Goal: Task Accomplishment & Management: Complete application form

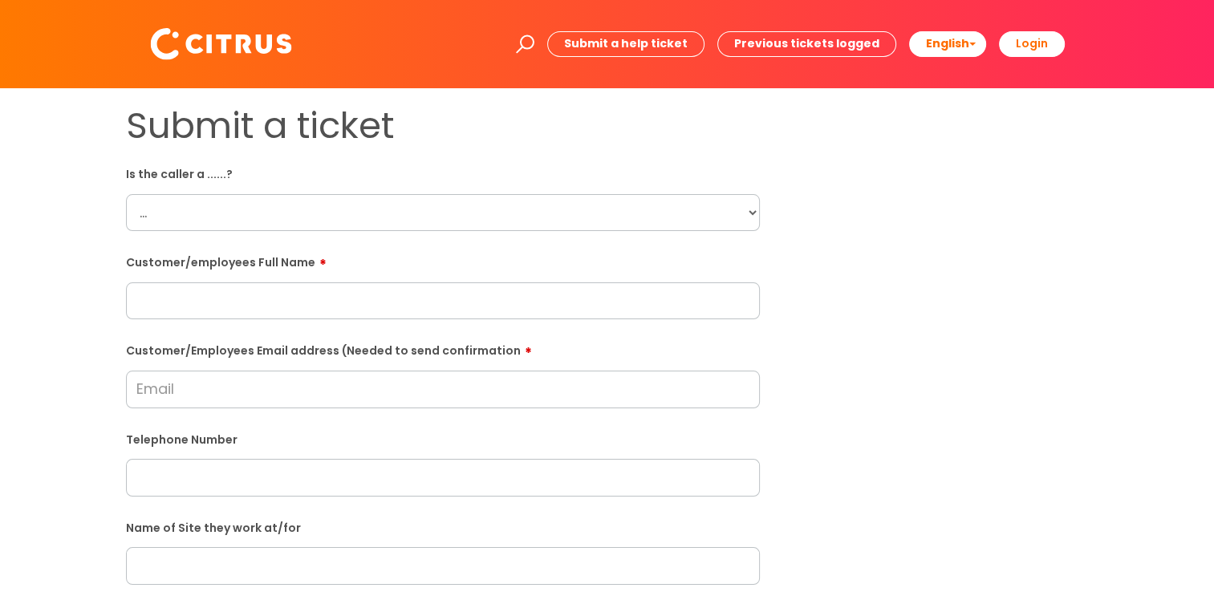
click at [752, 211] on select "... Citrus Customer Citrus Employee [DEMOGRAPHIC_DATA] Supplier" at bounding box center [443, 212] width 634 height 37
select select "Citrus Employee"
click at [126, 194] on select "... Citrus Customer Citrus Employee [DEMOGRAPHIC_DATA] Supplier" at bounding box center [443, 212] width 634 height 37
click at [156, 314] on input "text" at bounding box center [443, 300] width 634 height 37
paste input "Maisie Brumpton"
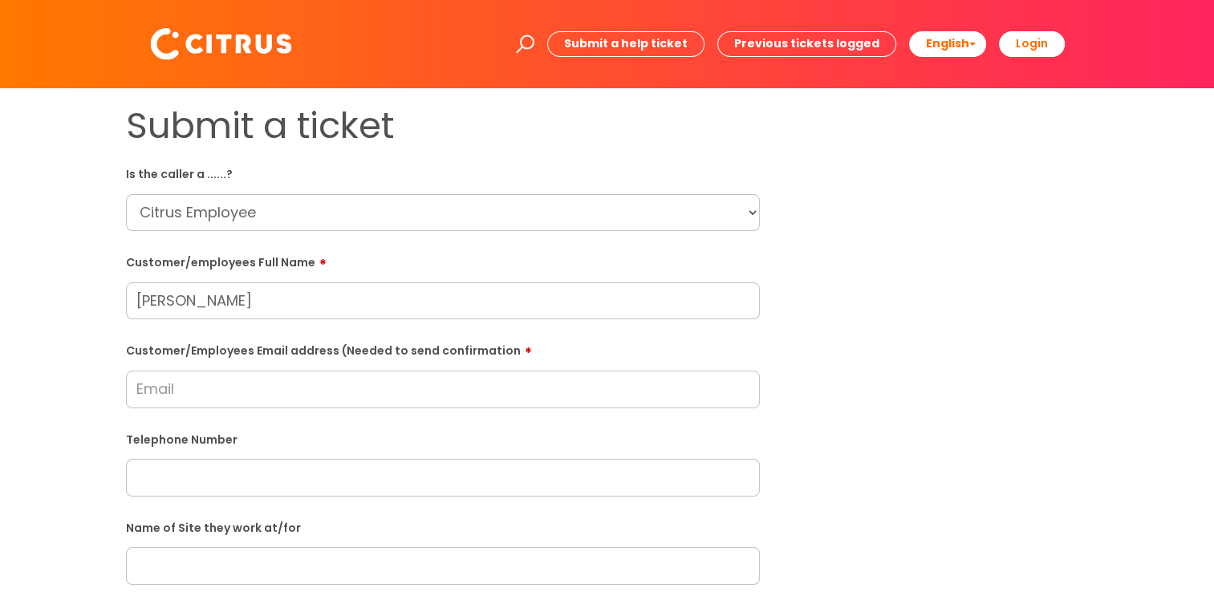
type input "Maisie Brumpton"
click at [290, 386] on input "Customer/Employees Email address (Needed to send confirmation" at bounding box center [443, 389] width 634 height 37
click at [225, 394] on input "azbaxter8327@gmail.com" at bounding box center [443, 389] width 634 height 37
type input "azbaxter837@gmail.com"
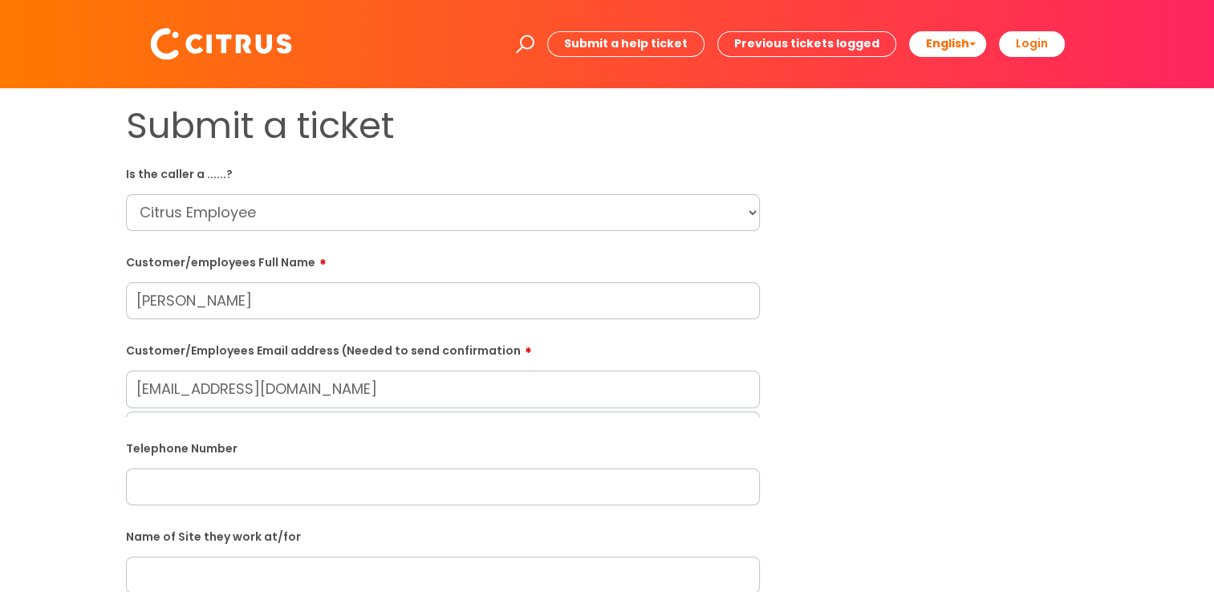
click at [234, 490] on input "text" at bounding box center [443, 486] width 634 height 37
click at [186, 452] on input "text" at bounding box center [443, 452] width 634 height 37
paste input "07756084551"
type input "07756084551"
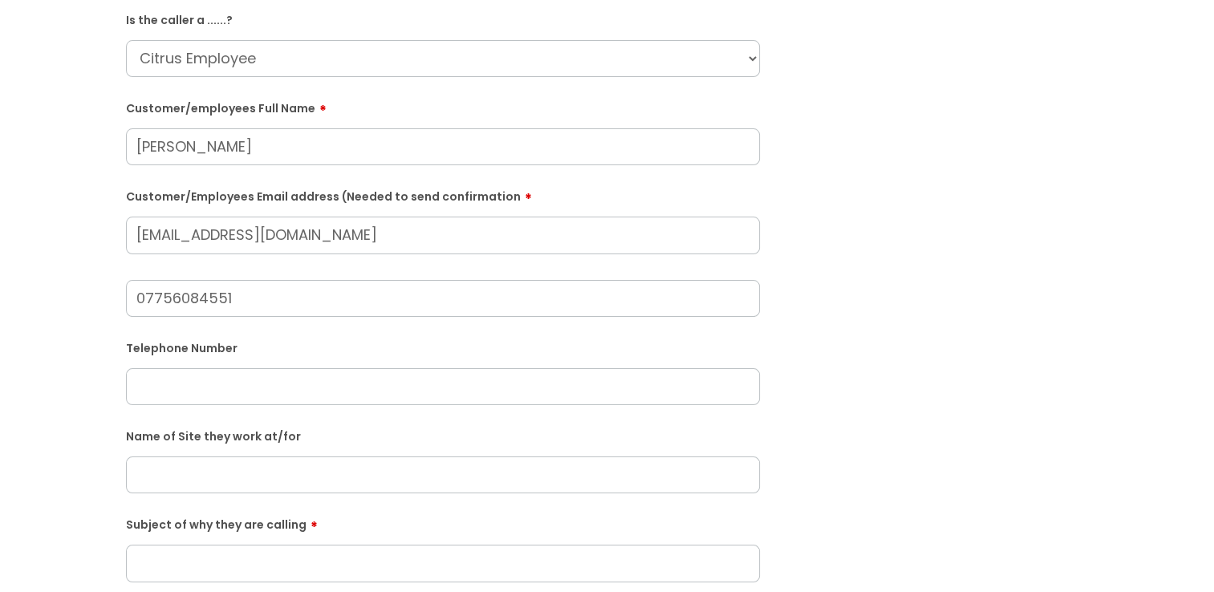
scroll to position [160, 0]
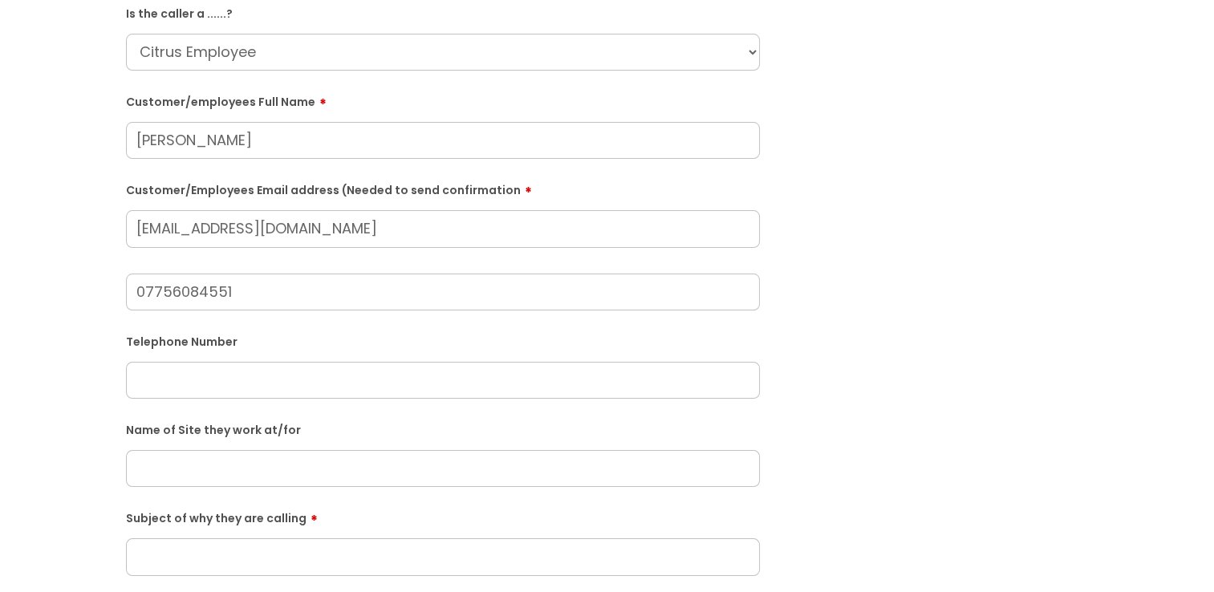
click at [294, 290] on input "07756084551" at bounding box center [443, 292] width 634 height 37
drag, startPoint x: 294, startPoint y: 290, endPoint x: 146, endPoint y: 294, distance: 148.4
click at [114, 295] on div "Submit a ticket Is the caller a ......? ... Citrus Customer Citrus Employee Con…" at bounding box center [443, 437] width 658 height 987
click at [213, 391] on input "text" at bounding box center [443, 380] width 634 height 37
paste input "07756084551"
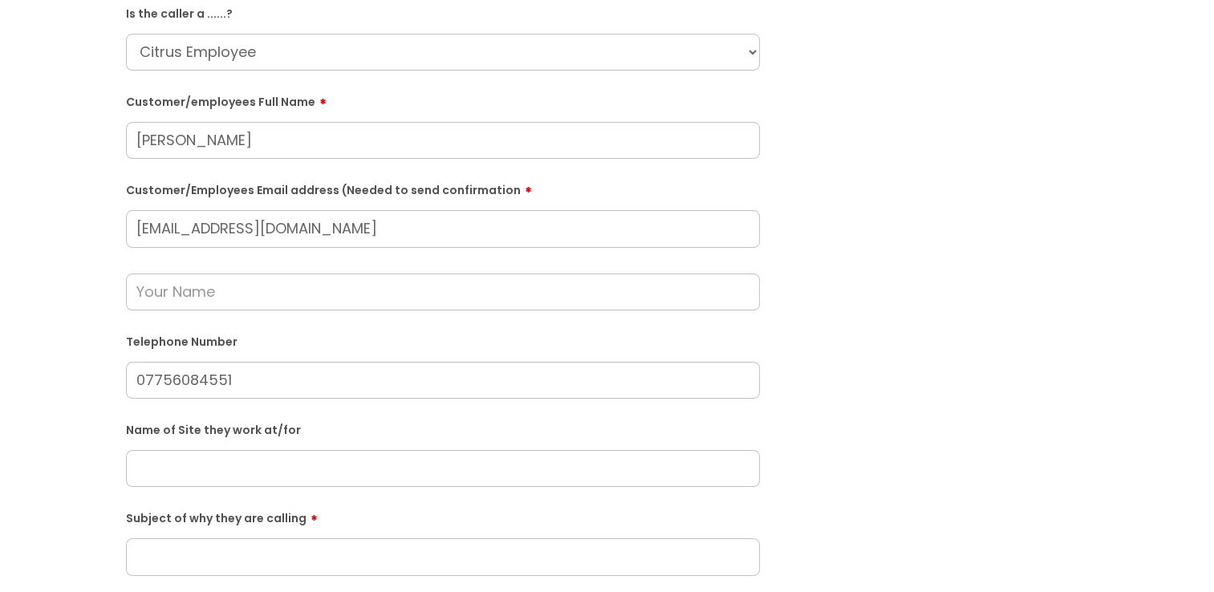
type input "07756084551"
click at [261, 470] on input "text" at bounding box center [443, 468] width 634 height 37
click at [245, 464] on input "text" at bounding box center [443, 468] width 634 height 37
click at [135, 467] on input "in Community" at bounding box center [443, 468] width 634 height 37
click at [221, 468] on input "Pompey in Community" at bounding box center [443, 468] width 634 height 37
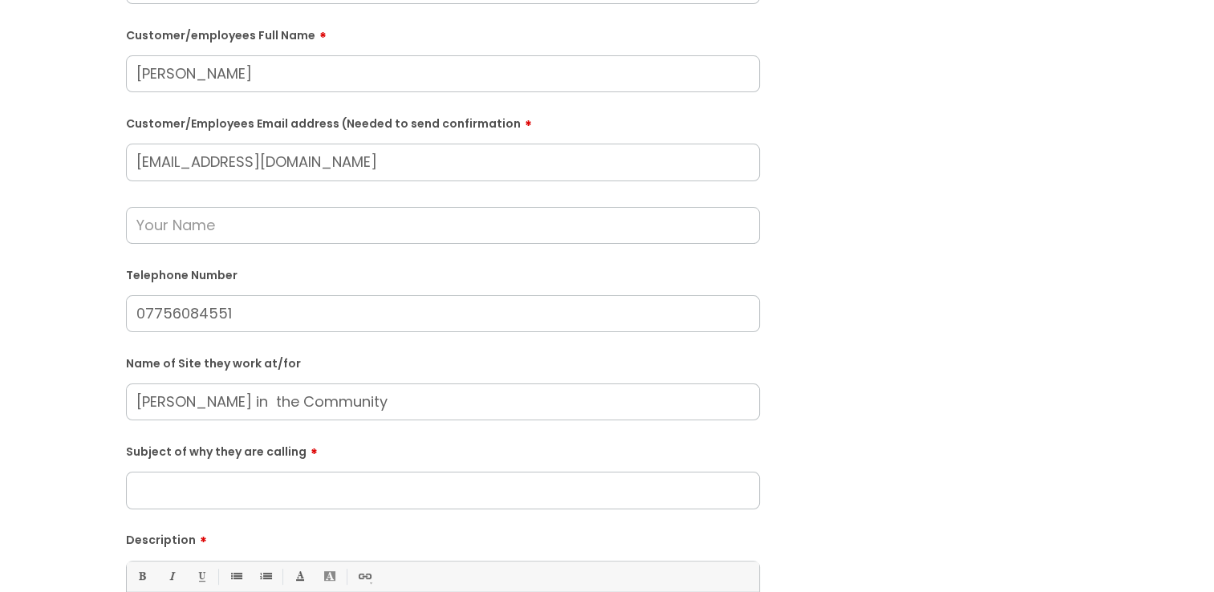
scroll to position [321, 0]
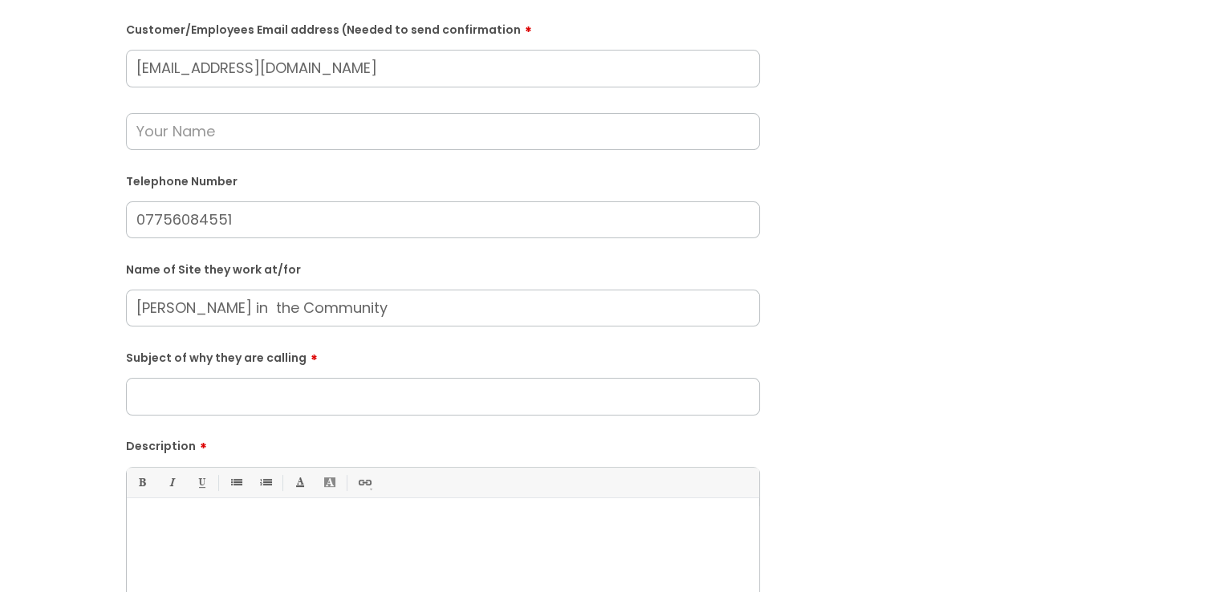
type input "Pompey in the Community"
click at [279, 404] on input "Subject of why they are calling" at bounding box center [443, 396] width 634 height 37
type input "Clocking in"
click at [229, 546] on div at bounding box center [443, 561] width 632 height 111
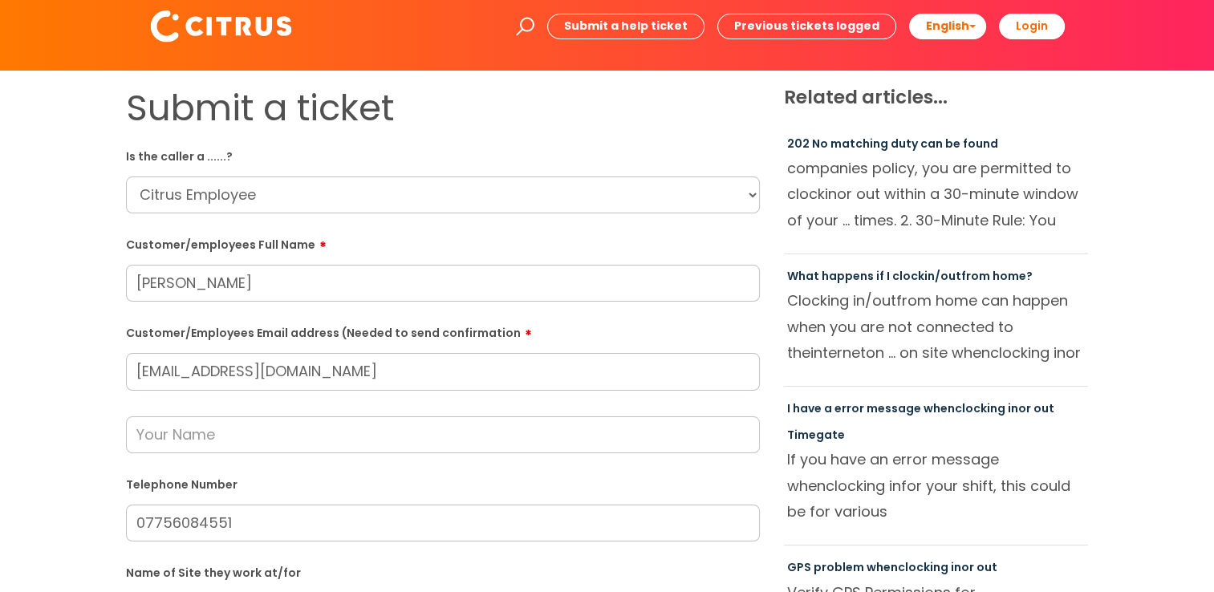
scroll to position [0, 0]
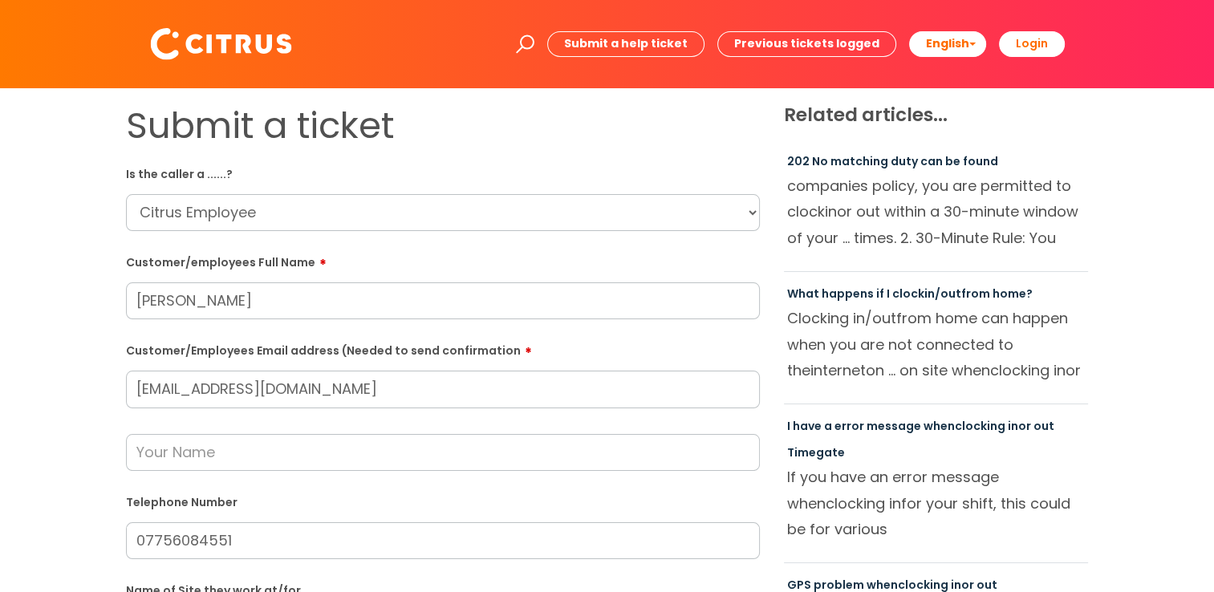
click at [207, 456] on input "text" at bounding box center [443, 452] width 634 height 37
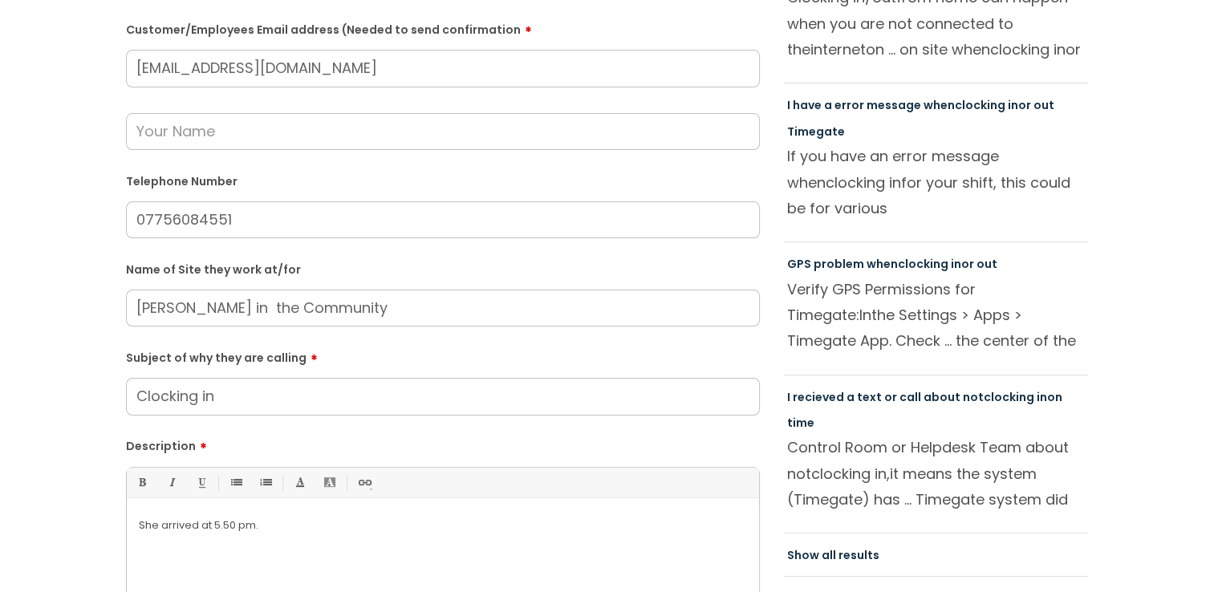
scroll to position [481, 0]
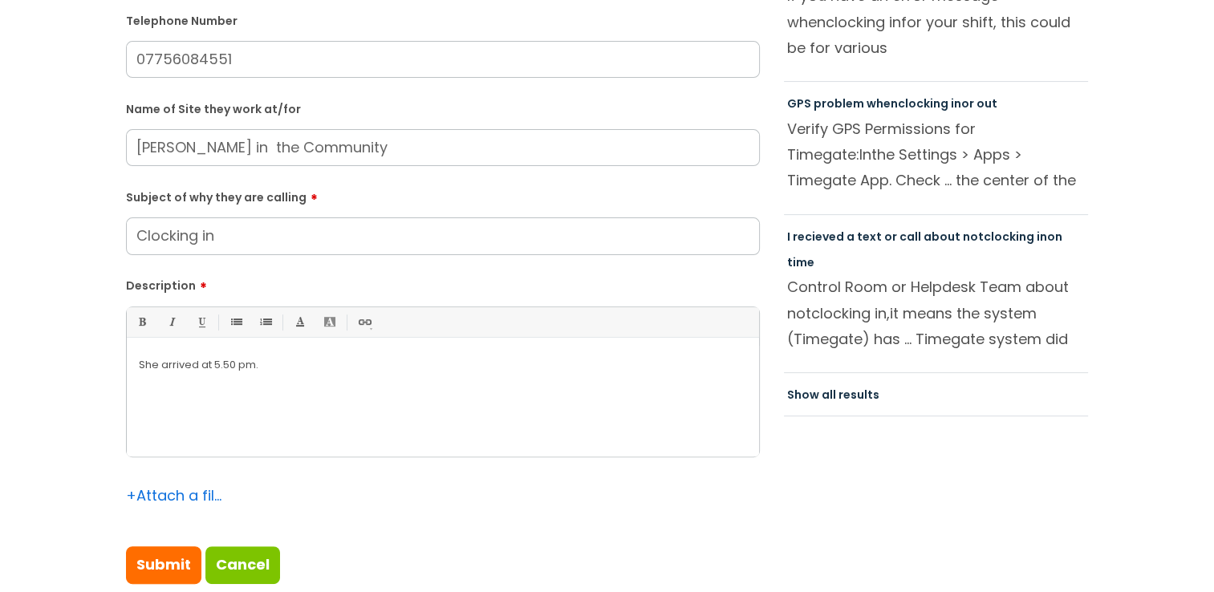
click at [283, 361] on p "She arrived at 5.50 pm." at bounding box center [443, 365] width 608 height 14
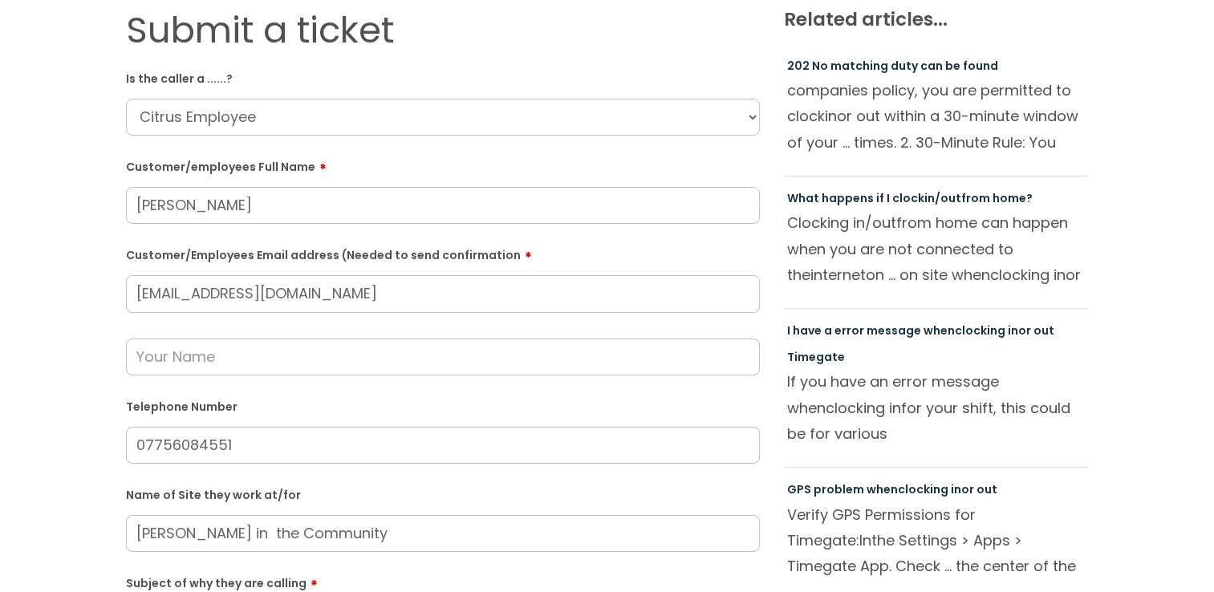
scroll to position [80, 0]
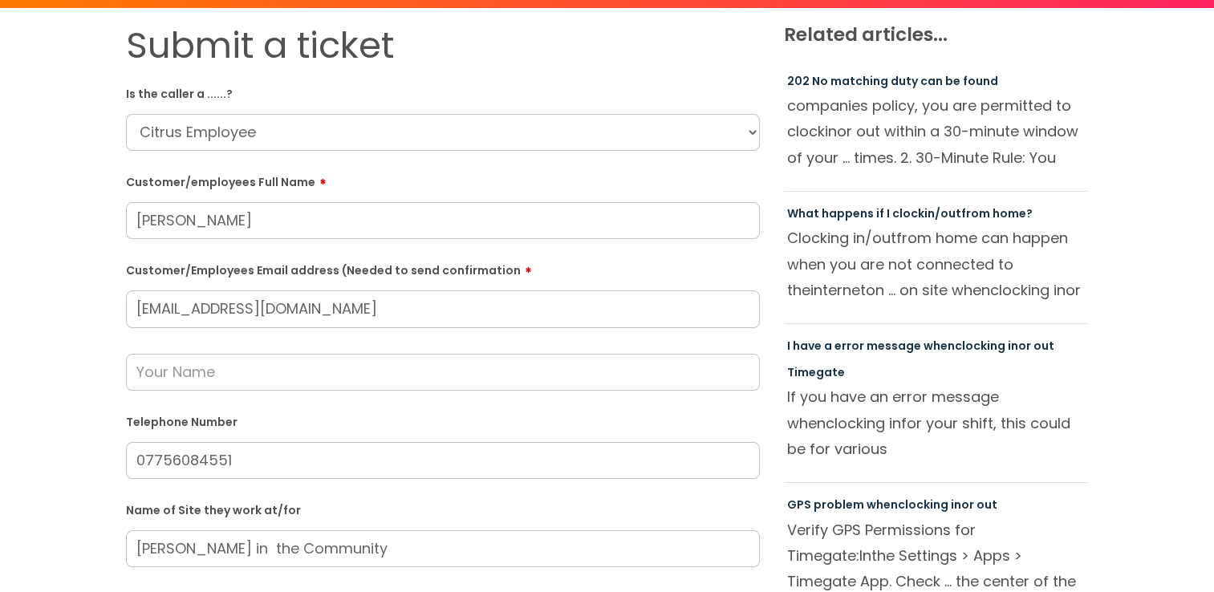
click at [202, 358] on input "text" at bounding box center [443, 372] width 634 height 37
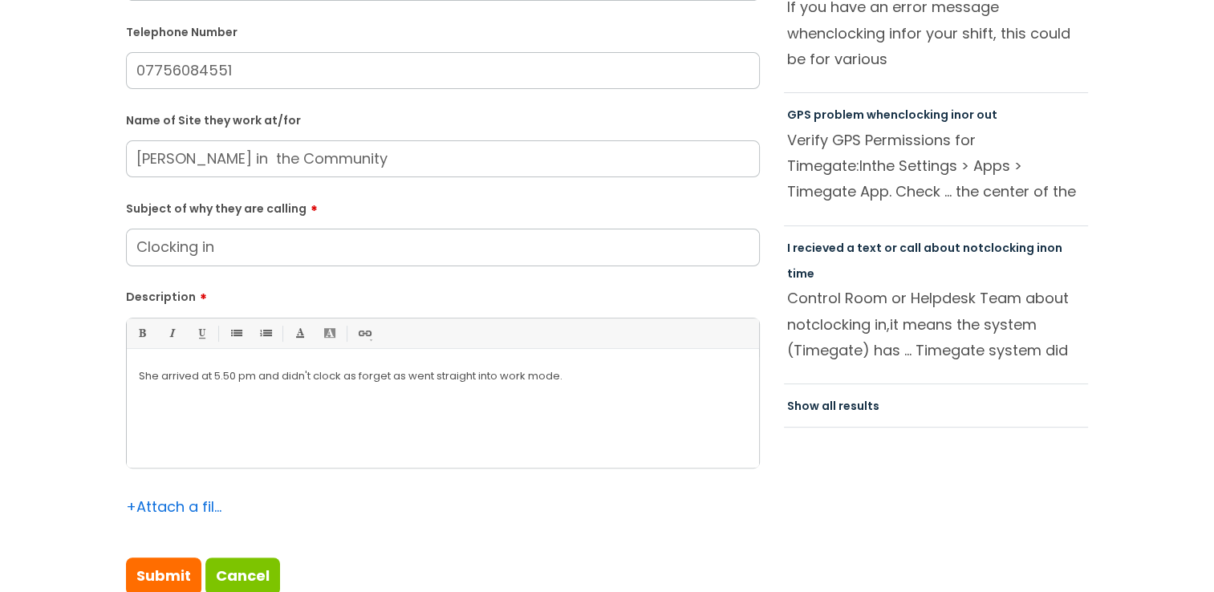
scroll to position [481, 0]
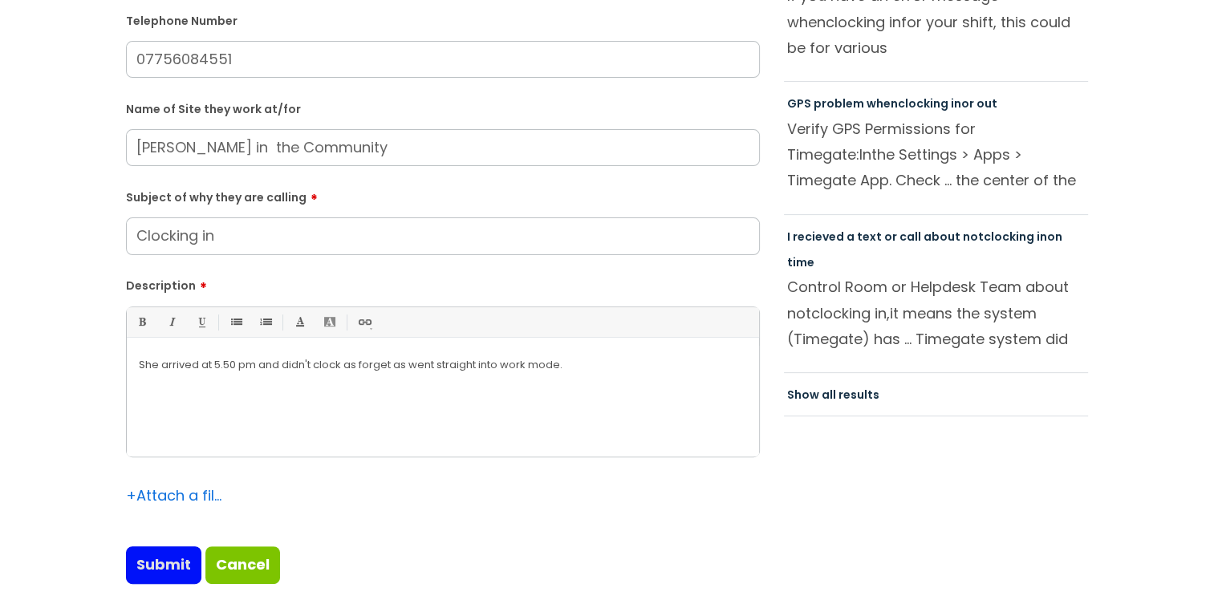
type input "Moneypenny"
click at [156, 572] on input "Submit" at bounding box center [163, 564] width 75 height 37
type input "Please Wait..."
